Goal: Transaction & Acquisition: Purchase product/service

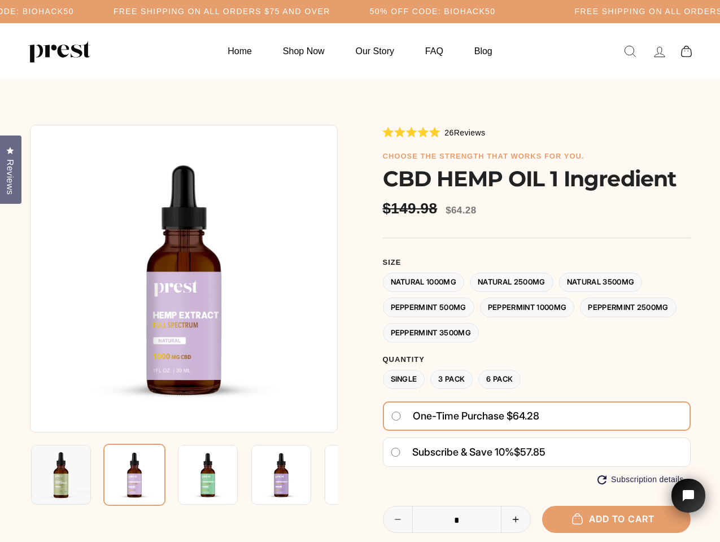
click at [360, 271] on div at bounding box center [360, 406] width 661 height 562
click at [331, 11] on h5 "Free Shipping on all orders $75 and over" at bounding box center [222, 12] width 217 height 10
click at [184, 279] on img at bounding box center [184, 279] width 308 height 308
click at [184, 475] on img at bounding box center [208, 475] width 60 height 60
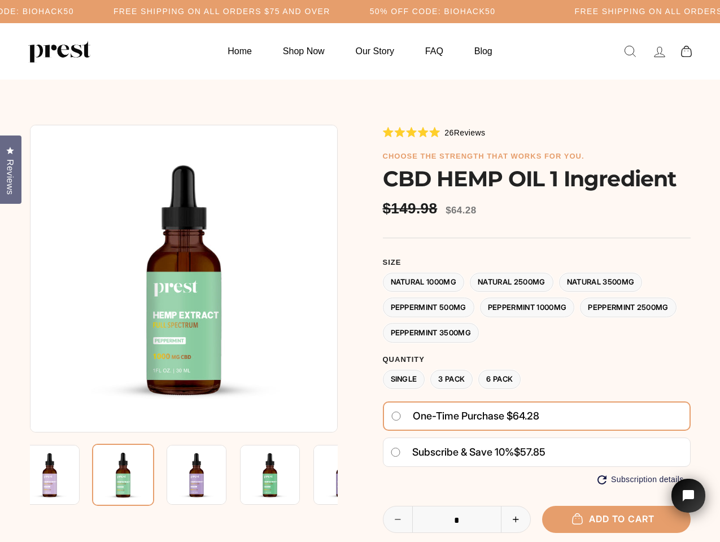
click at [61, 475] on img at bounding box center [50, 475] width 60 height 60
click at [134, 475] on img at bounding box center [123, 475] width 62 height 62
click at [208, 475] on img at bounding box center [197, 475] width 60 height 60
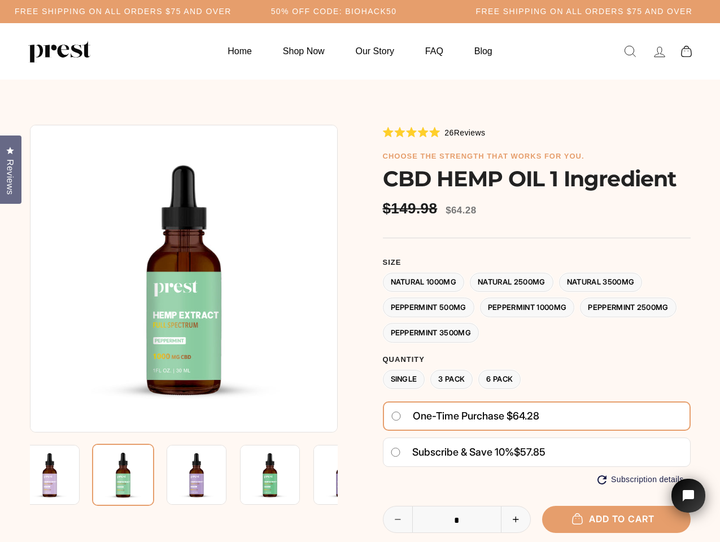
click at [208, 475] on img at bounding box center [197, 475] width 60 height 60
